Goal: Check status: Check status

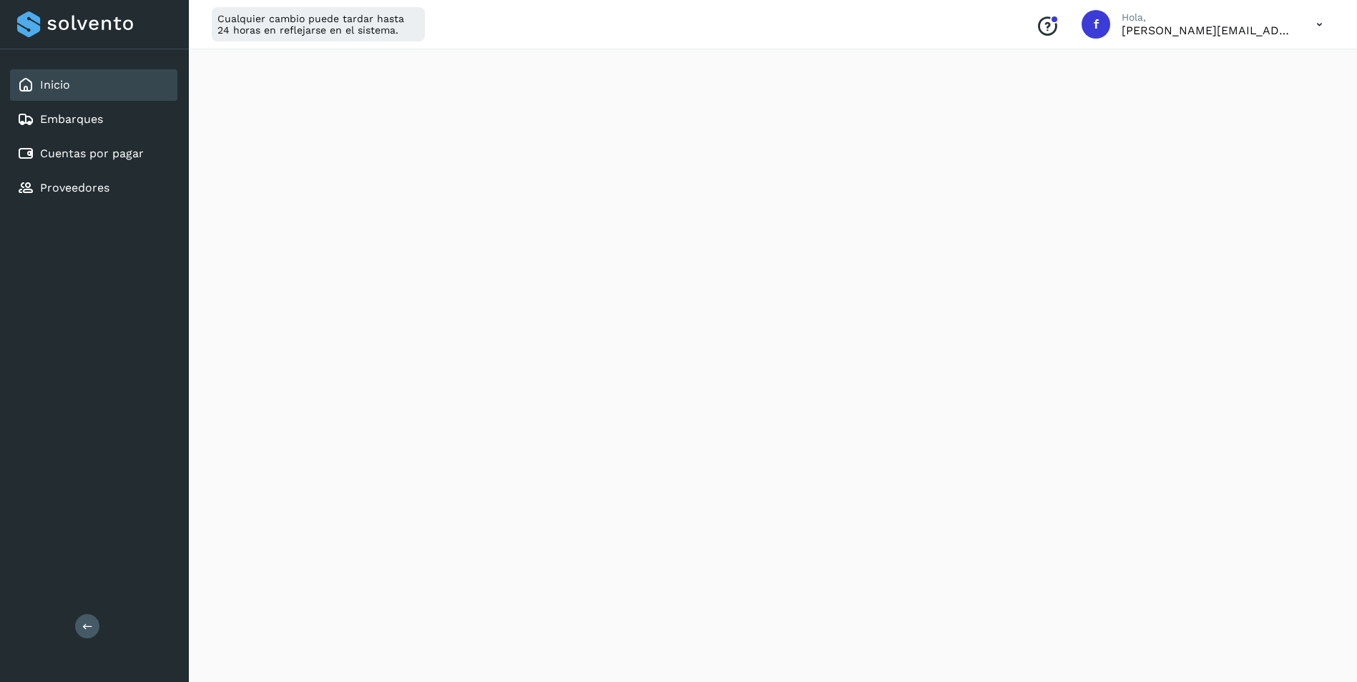
scroll to position [143, 0]
click at [98, 183] on link "Proveedores" at bounding box center [74, 188] width 69 height 14
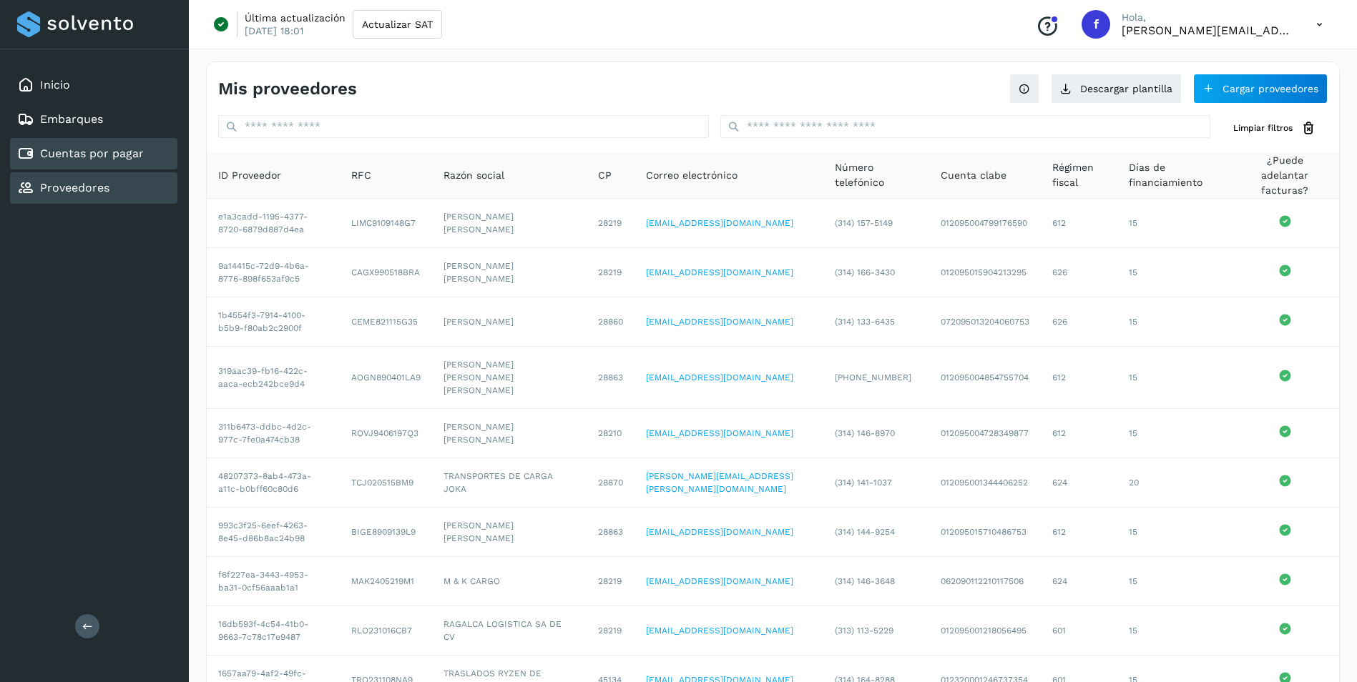
click at [80, 158] on link "Cuentas por pagar" at bounding box center [92, 154] width 104 height 14
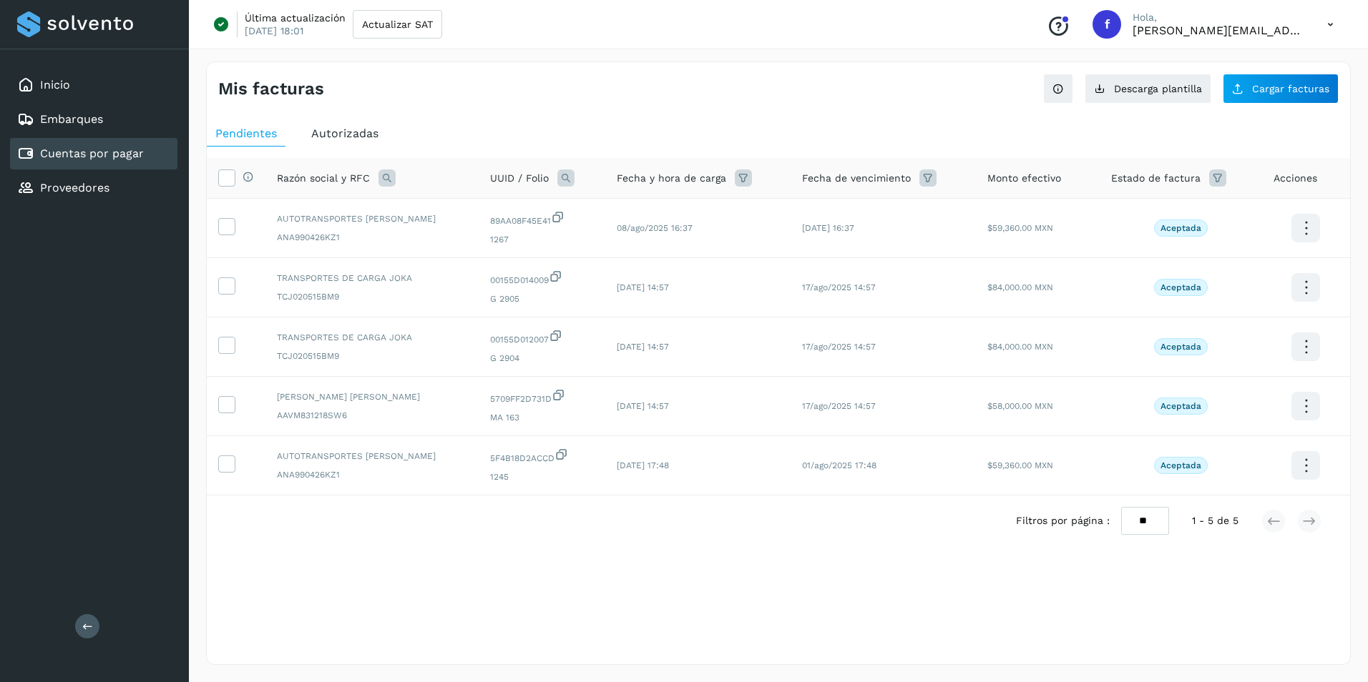
click at [355, 130] on span "Autorizadas" at bounding box center [344, 134] width 67 height 14
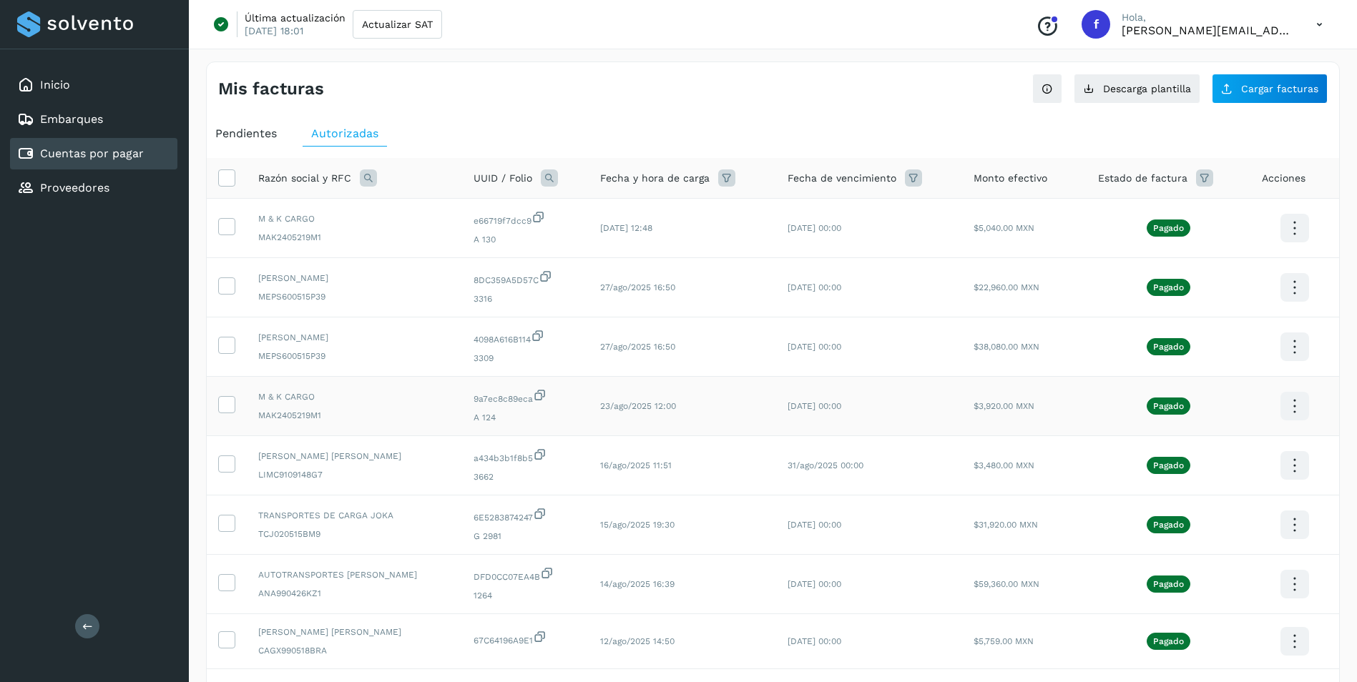
click at [1305, 412] on icon at bounding box center [1294, 407] width 34 height 34
click at [1180, 446] on button "CEP" at bounding box center [1223, 448] width 170 height 27
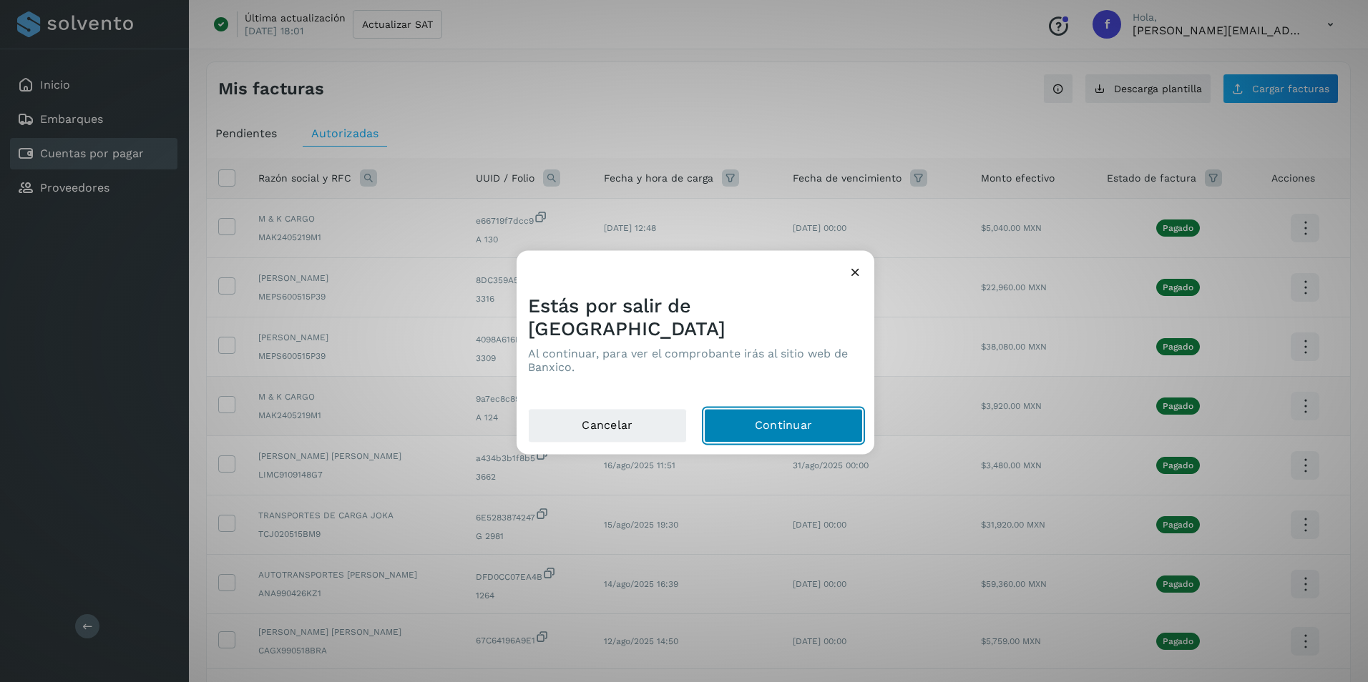
click at [735, 418] on button "Continuar" at bounding box center [783, 426] width 159 height 34
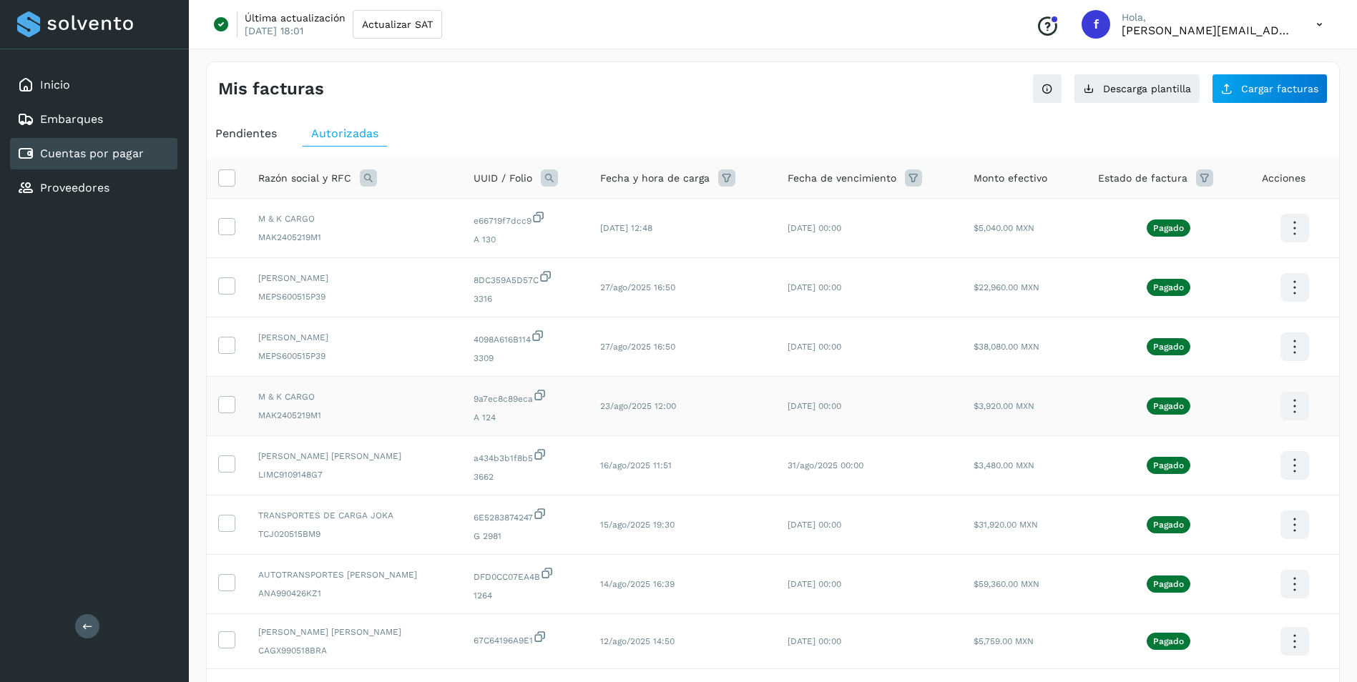
click at [1311, 24] on icon at bounding box center [1319, 24] width 29 height 29
click at [1250, 98] on div "Cerrar sesión" at bounding box center [1248, 92] width 170 height 27
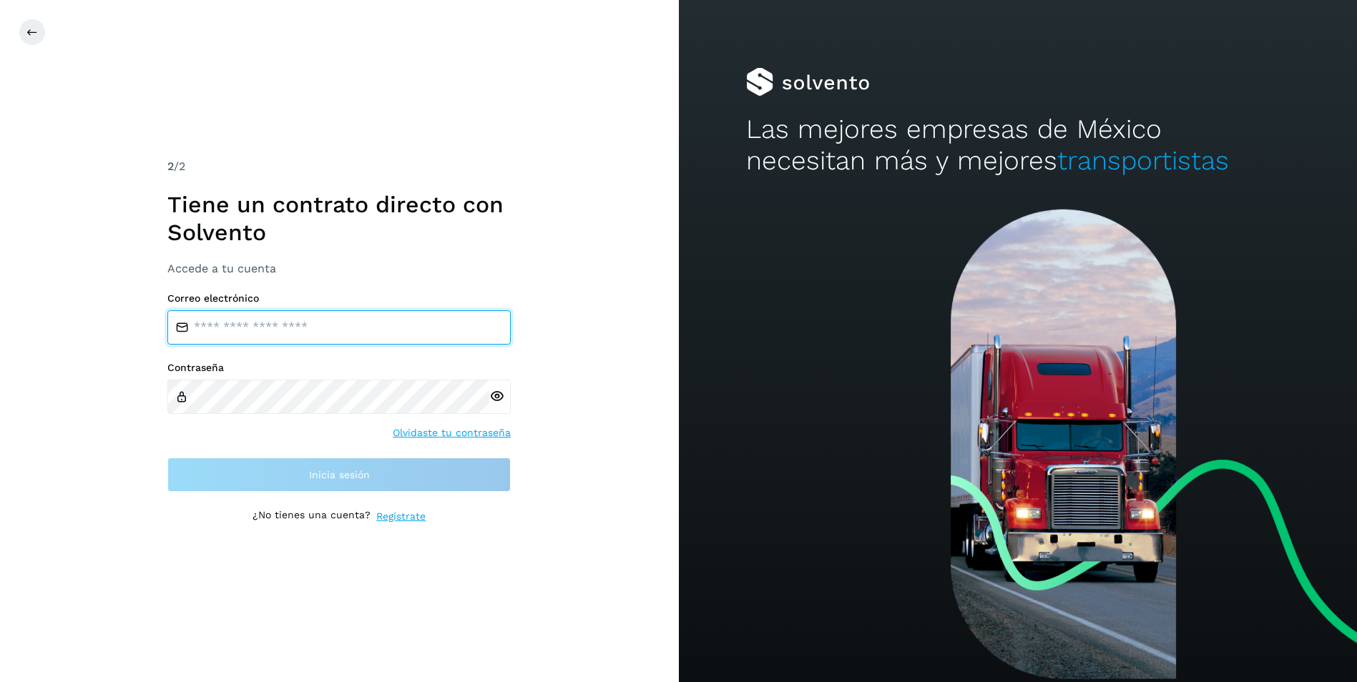
type input "**********"
